Goal: Navigation & Orientation: Go to known website

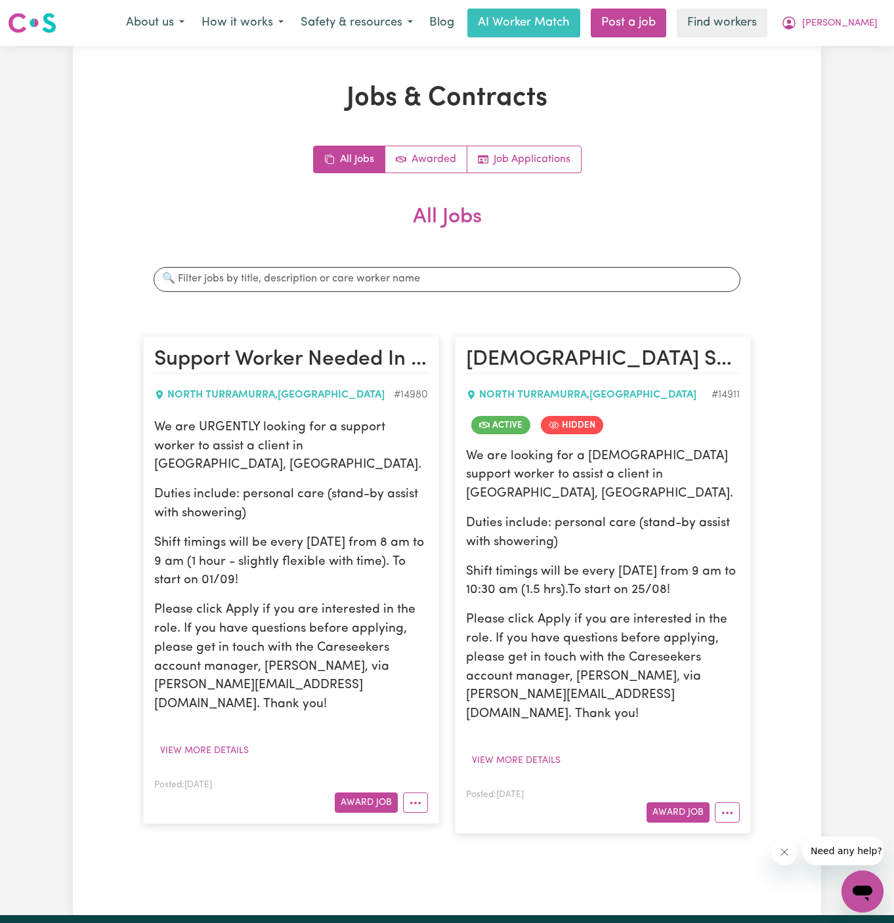
click at [753, 136] on div "Jobs & Contracts All Jobs Awarded Job Applications All Jobs Search jobs Support…" at bounding box center [446, 481] width 623 height 796
click at [869, 16] on span "[PERSON_NAME]" at bounding box center [839, 23] width 75 height 14
click at [860, 39] on link "My Dashboard" at bounding box center [833, 51] width 104 height 25
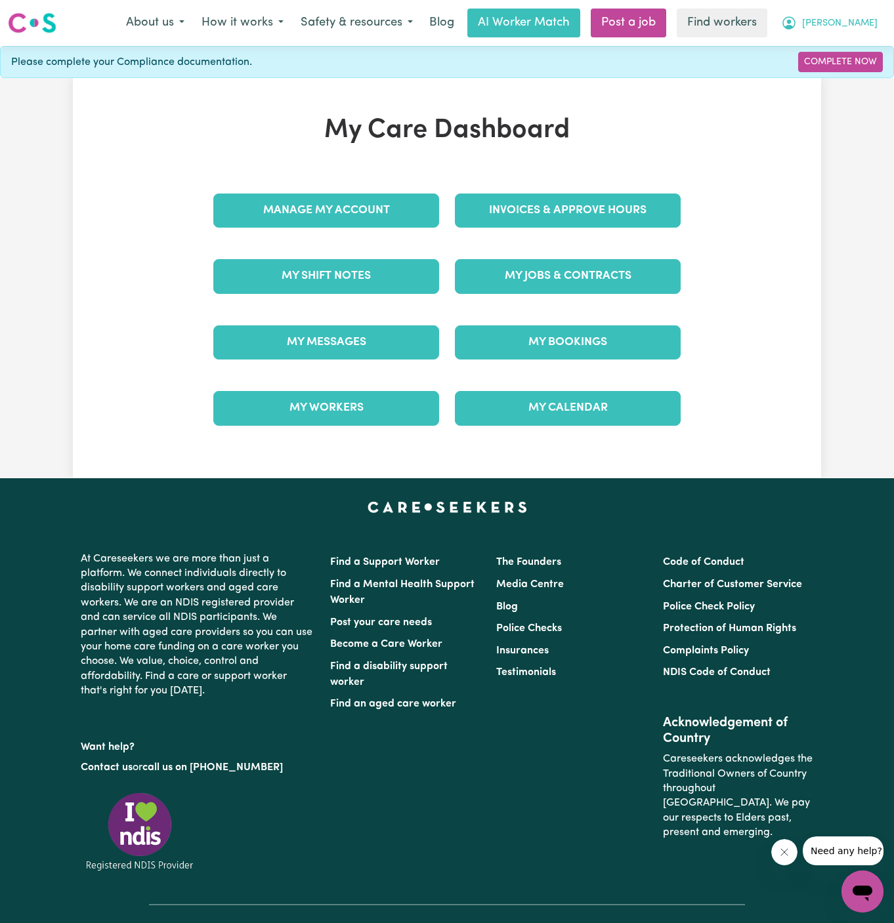
click at [863, 22] on span "[PERSON_NAME]" at bounding box center [839, 23] width 75 height 14
click at [842, 72] on link "Logout" at bounding box center [833, 75] width 104 height 25
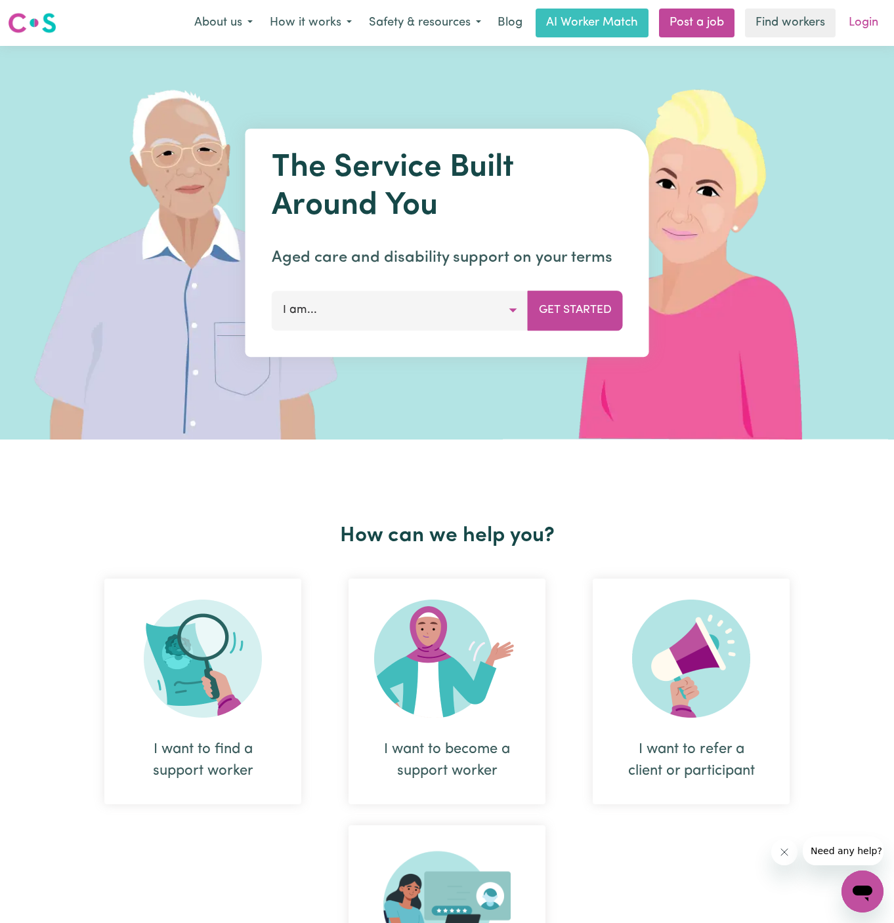
click at [864, 21] on link "Login" at bounding box center [862, 23] width 45 height 29
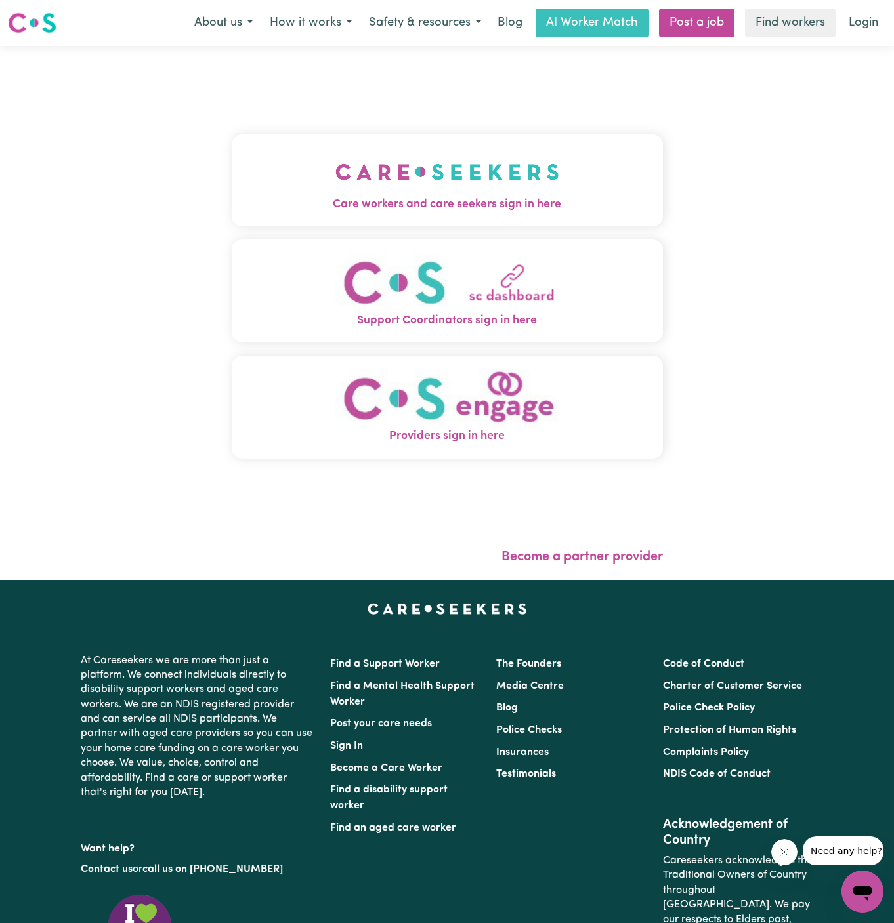
click at [420, 215] on button "Care workers and care seekers sign in here" at bounding box center [447, 181] width 431 height 92
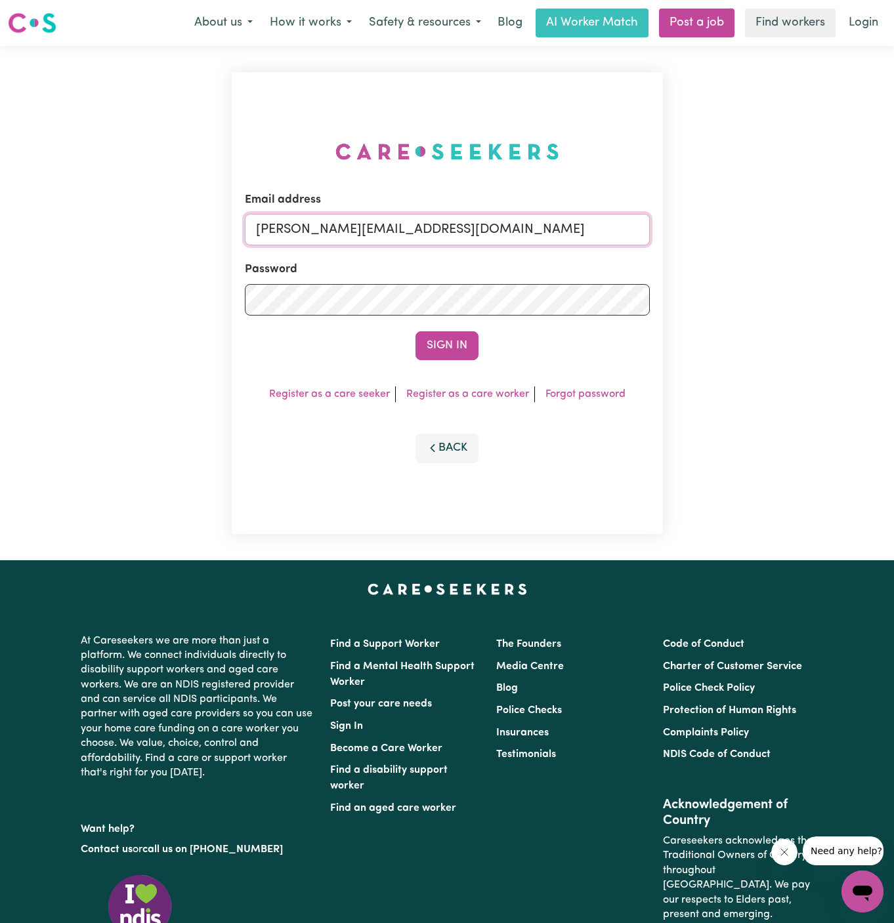
click at [450, 232] on input "[PERSON_NAME][EMAIL_ADDRESS][DOMAIN_NAME]" at bounding box center [447, 229] width 405 height 31
drag, startPoint x: 323, startPoint y: 228, endPoint x: 655, endPoint y: 228, distance: 332.0
click at [655, 228] on div "Email address [EMAIL_ADDRESS][DOMAIN_NAME] Password Sign In Register as a care …" at bounding box center [447, 303] width 431 height 462
type input "[EMAIL_ADDRESS][DOMAIN_NAME]"
click at [415, 331] on button "Sign In" at bounding box center [446, 345] width 63 height 29
